Goal: Information Seeking & Learning: Learn about a topic

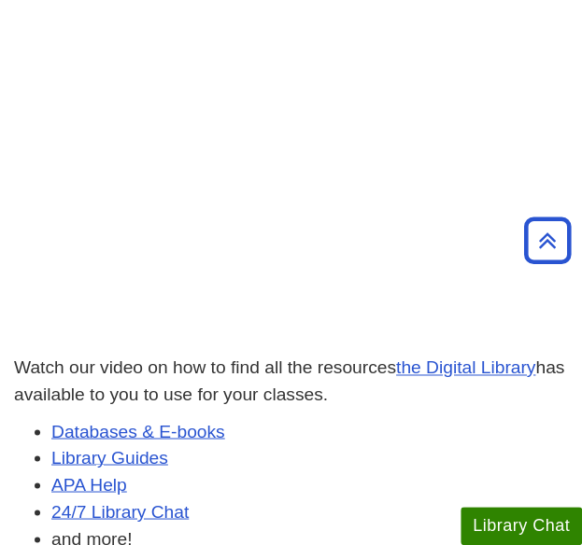
scroll to position [440, 0]
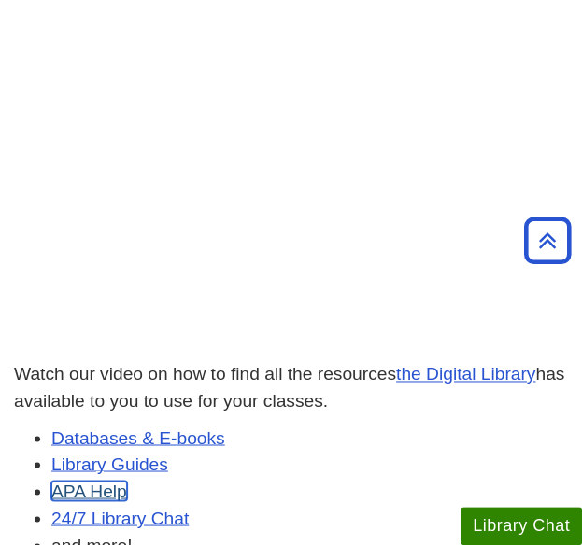
click at [76, 483] on link "APA Help" at bounding box center [89, 491] width 76 height 20
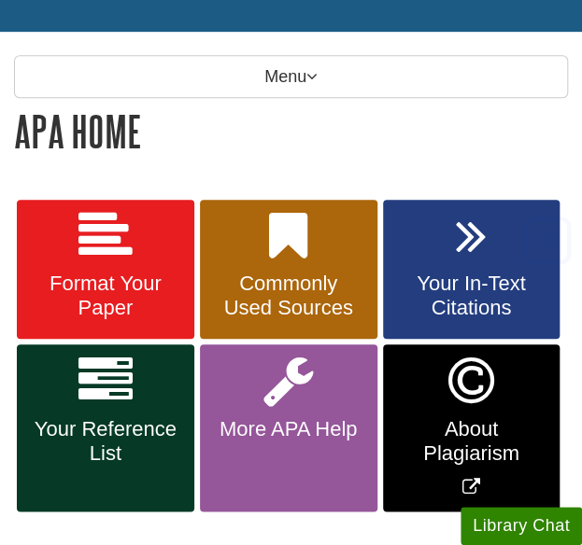
scroll to position [235, 0]
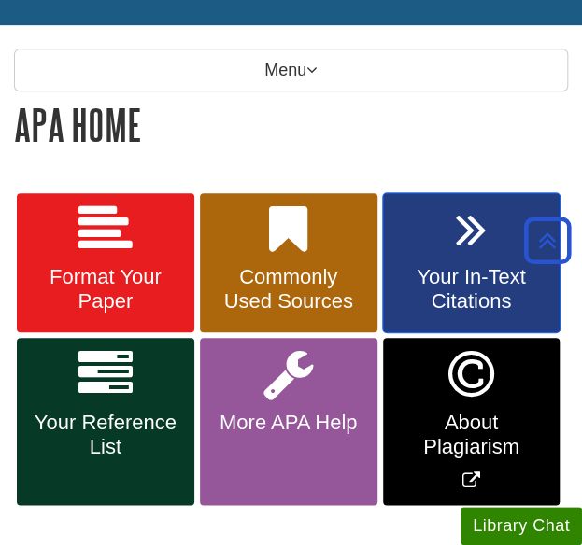
click at [409, 277] on span "Your In-Text Citations" at bounding box center [471, 289] width 149 height 49
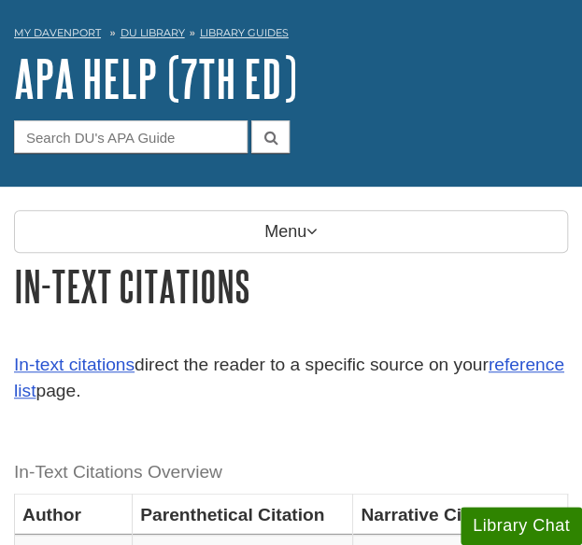
scroll to position [73, 0]
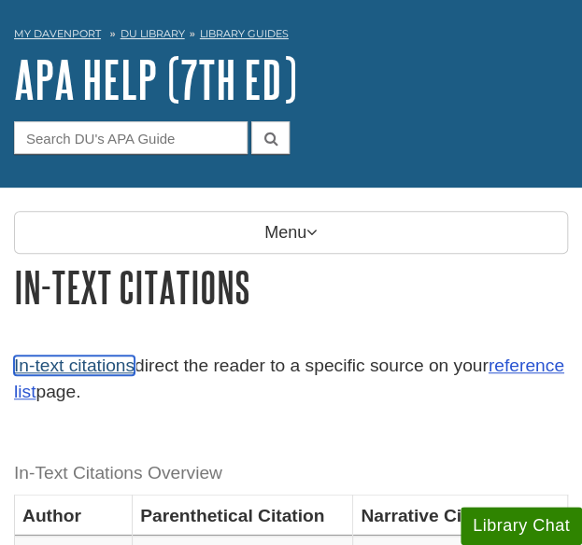
click at [106, 365] on link "In-text citations" at bounding box center [74, 366] width 120 height 20
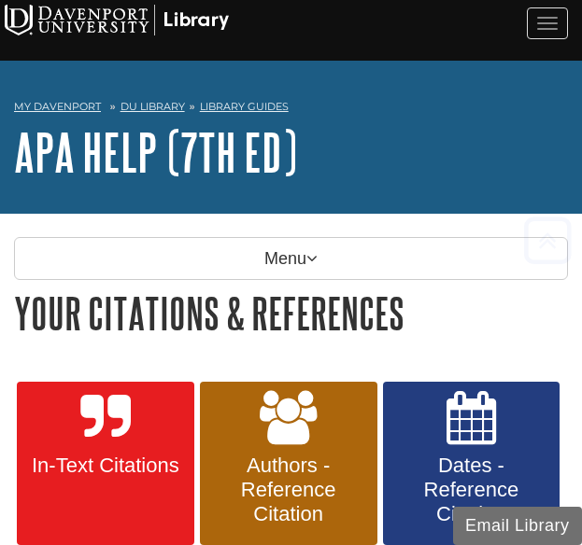
scroll to position [1109, 0]
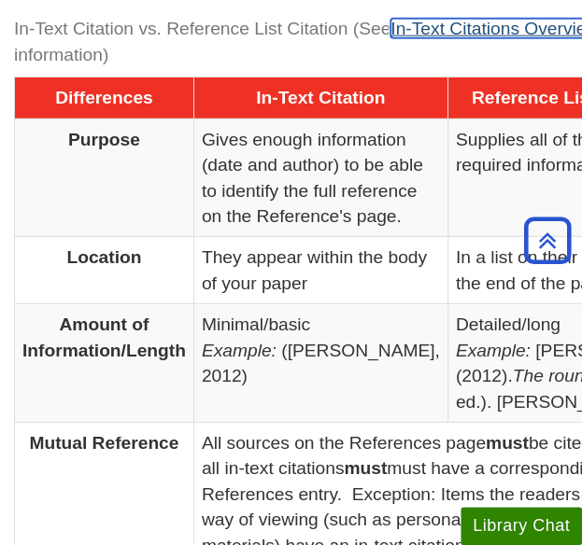
click at [456, 19] on link "In-Text Citations Overview" at bounding box center [494, 29] width 208 height 20
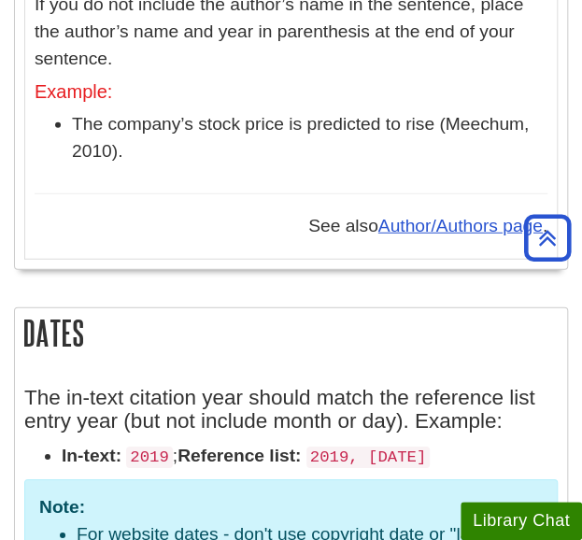
scroll to position [2835, 0]
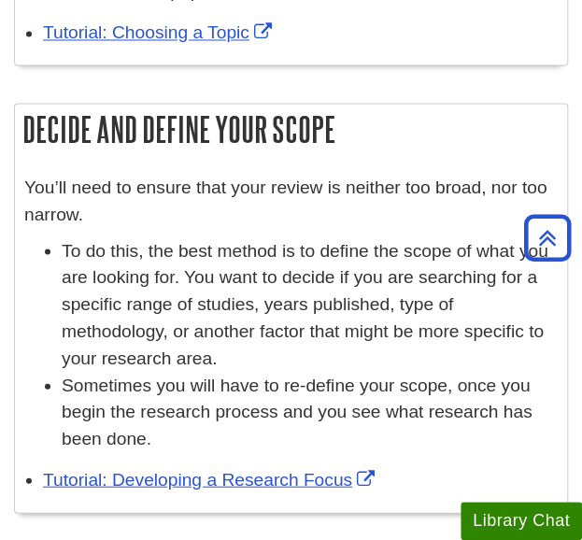
scroll to position [775, 0]
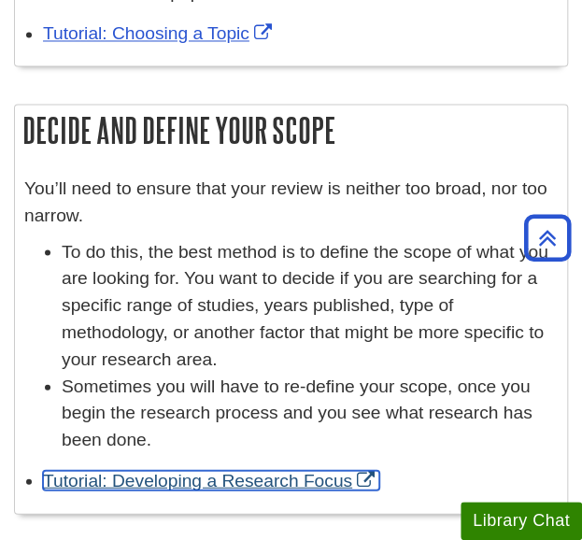
click at [204, 483] on link "Tutorial: Developing a Research Focus" at bounding box center [211, 480] width 336 height 20
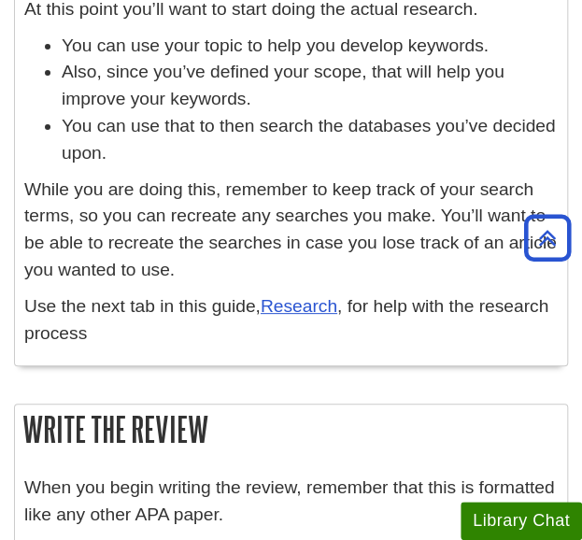
scroll to position [1677, 0]
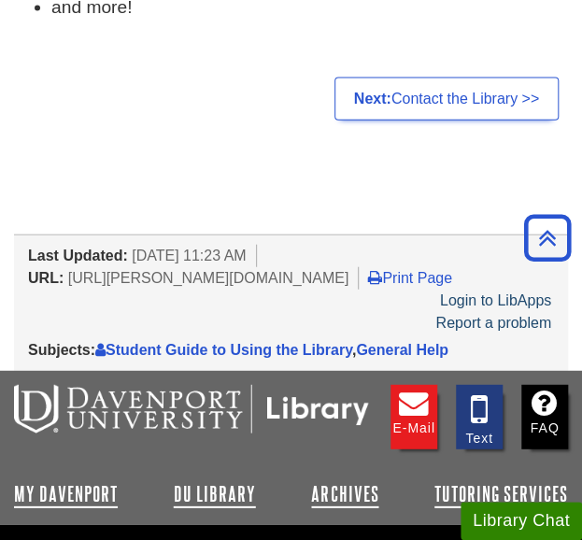
scroll to position [979, 0]
